Goal: Book appointment/travel/reservation

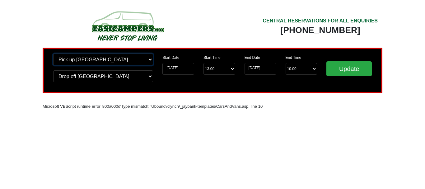
click at [149, 58] on select "Change pick up location? Pick up Edinburgh Birmingham Airport Blackburn Lancash…" at bounding box center [103, 59] width 100 height 12
click at [151, 58] on select "Change pick up location? Pick up Edinburgh Birmingham Airport Blackburn Lancash…" at bounding box center [103, 59] width 100 height 12
click at [149, 77] on select "Change drop off location? Drop off Edinburgh Birmingham Airport Blackburn Lanca…" at bounding box center [103, 76] width 100 height 12
click at [149, 58] on select "Change pick up location? Pick up Edinburgh Birmingham Airport Blackburn Lancash…" at bounding box center [103, 59] width 100 height 12
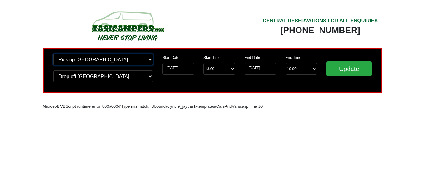
select select "BIR"
click at [53, 53] on select "Change pick up location? Pick up Edinburgh Birmingham Airport Blackburn Lancash…" at bounding box center [103, 59] width 100 height 12
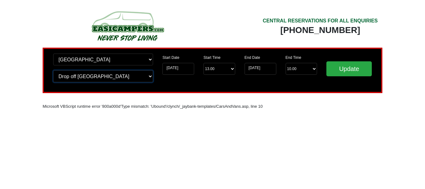
click at [148, 76] on select "Change drop off location? Drop off Edinburgh Birmingham Airport Blackburn Lanca…" at bounding box center [103, 76] width 100 height 12
select select "BIR"
click at [53, 70] on select "Change drop off location? Drop off Edinburgh Birmingham Airport Blackburn Lanca…" at bounding box center [103, 76] width 100 height 12
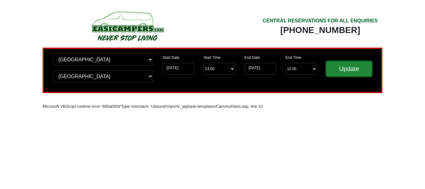
click at [344, 69] on input "Update" at bounding box center [348, 68] width 45 height 15
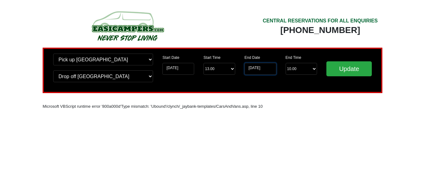
click at [261, 69] on input "[DATE]" at bounding box center [260, 69] width 32 height 12
click at [255, 70] on input "[DATE]" at bounding box center [260, 69] width 32 height 12
click at [182, 67] on input "[DATE]" at bounding box center [178, 69] width 32 height 12
select select "BIR"
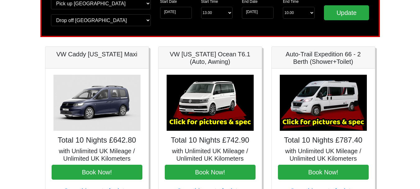
scroll to position [62, 0]
